Goal: Information Seeking & Learning: Learn about a topic

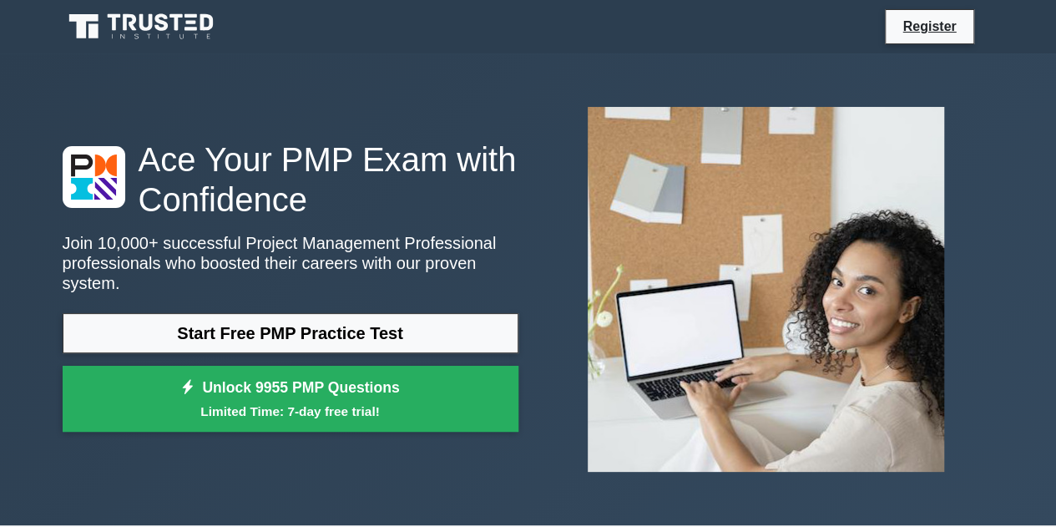
click at [364, 325] on link "Start Free PMP Practice Test" at bounding box center [291, 333] width 456 height 40
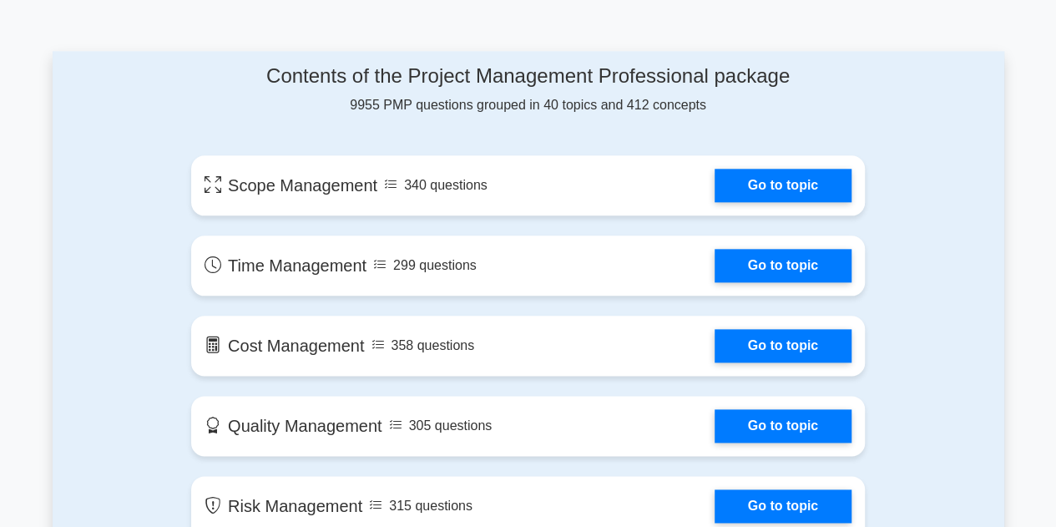
scroll to position [934, 0]
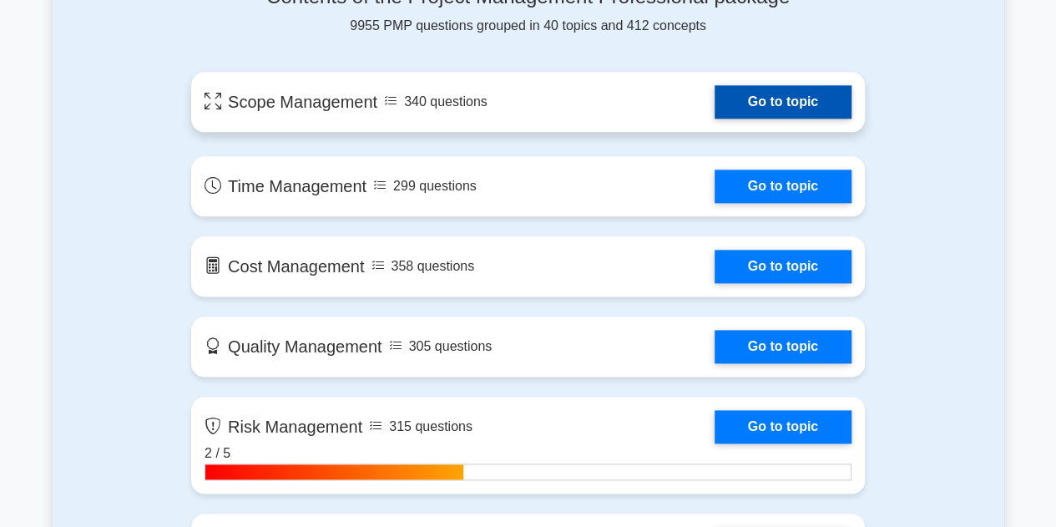
click at [763, 99] on link "Go to topic" at bounding box center [783, 101] width 137 height 33
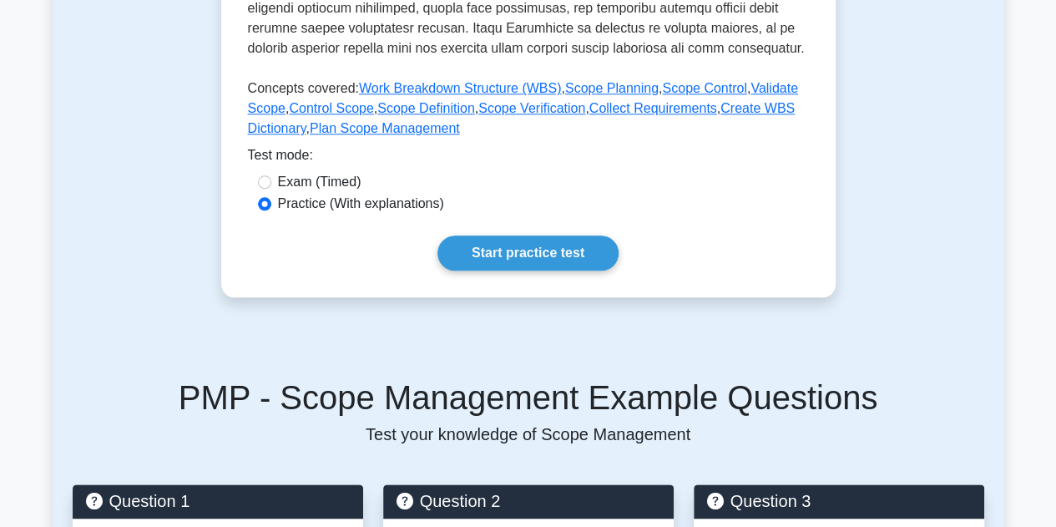
scroll to position [734, 0]
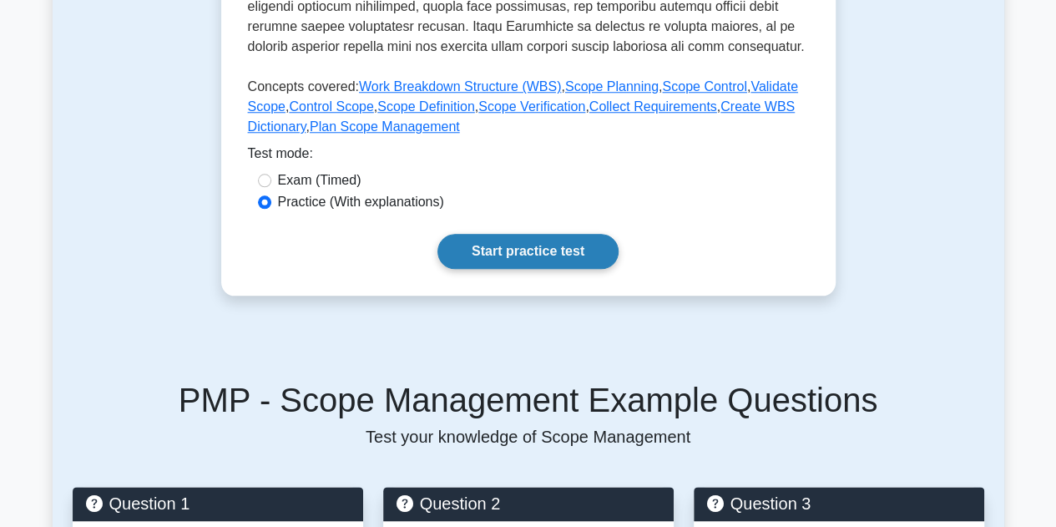
click at [500, 261] on link "Start practice test" at bounding box center [528, 251] width 181 height 35
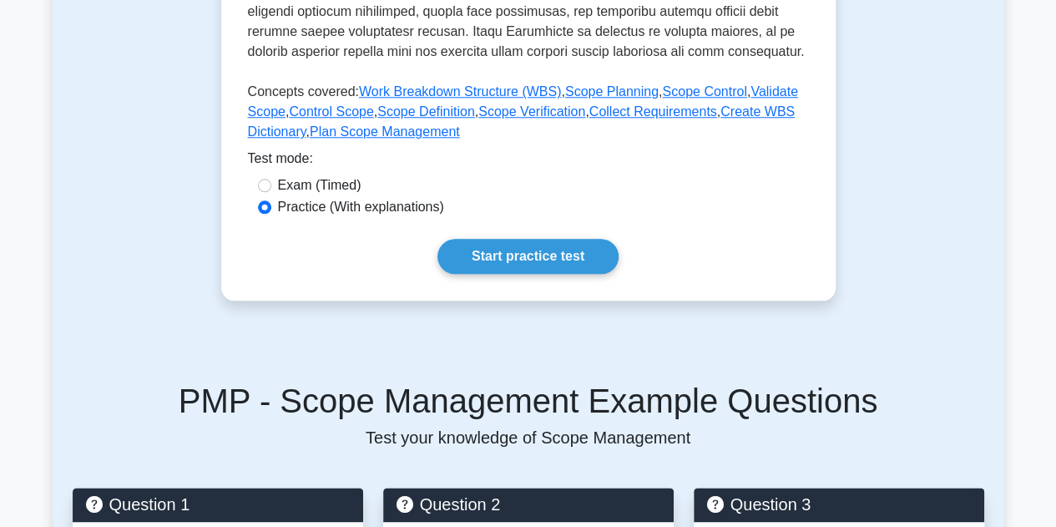
scroll to position [734, 0]
